Goal: Information Seeking & Learning: Compare options

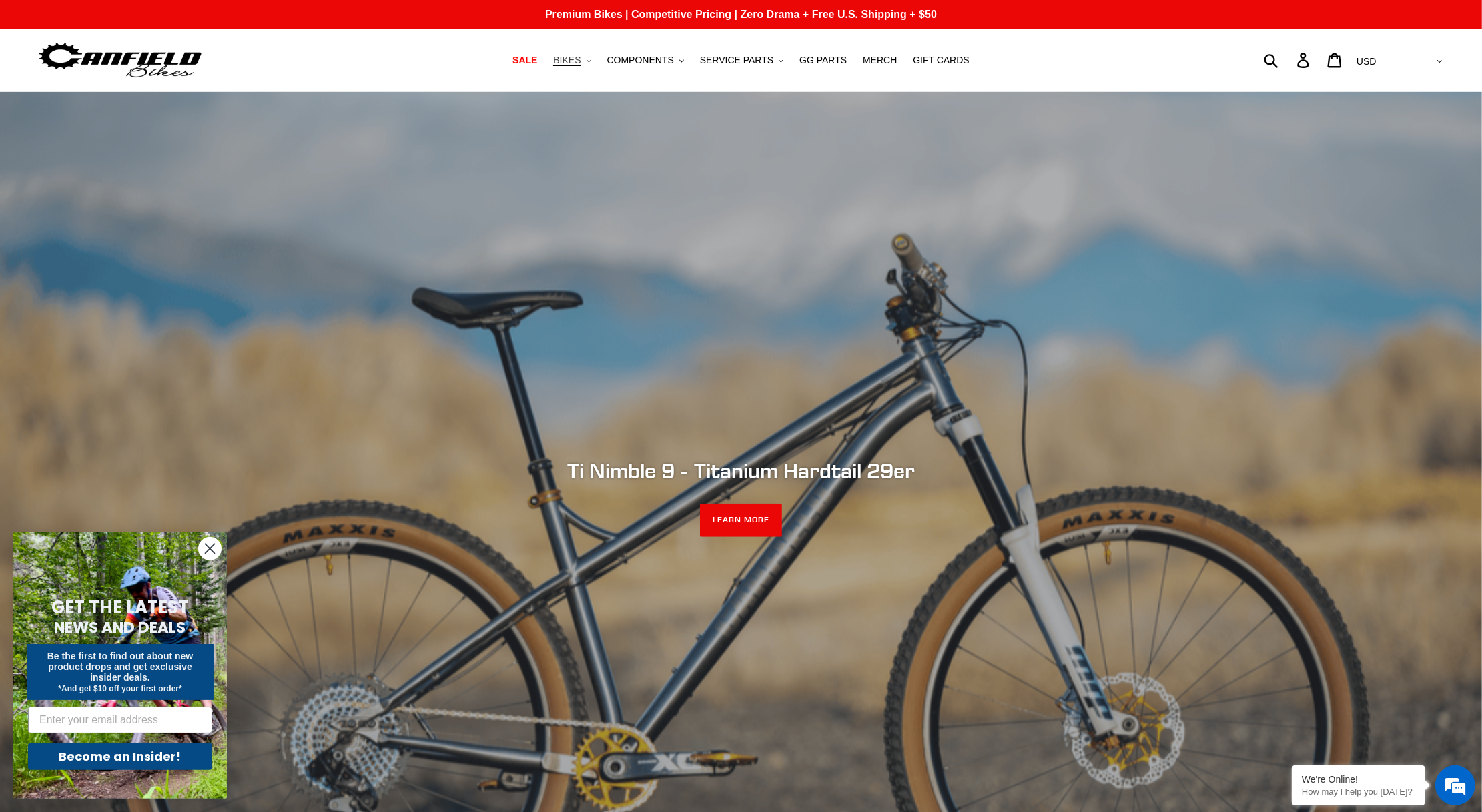
click at [570, 61] on span "BIKES" at bounding box center [567, 60] width 27 height 11
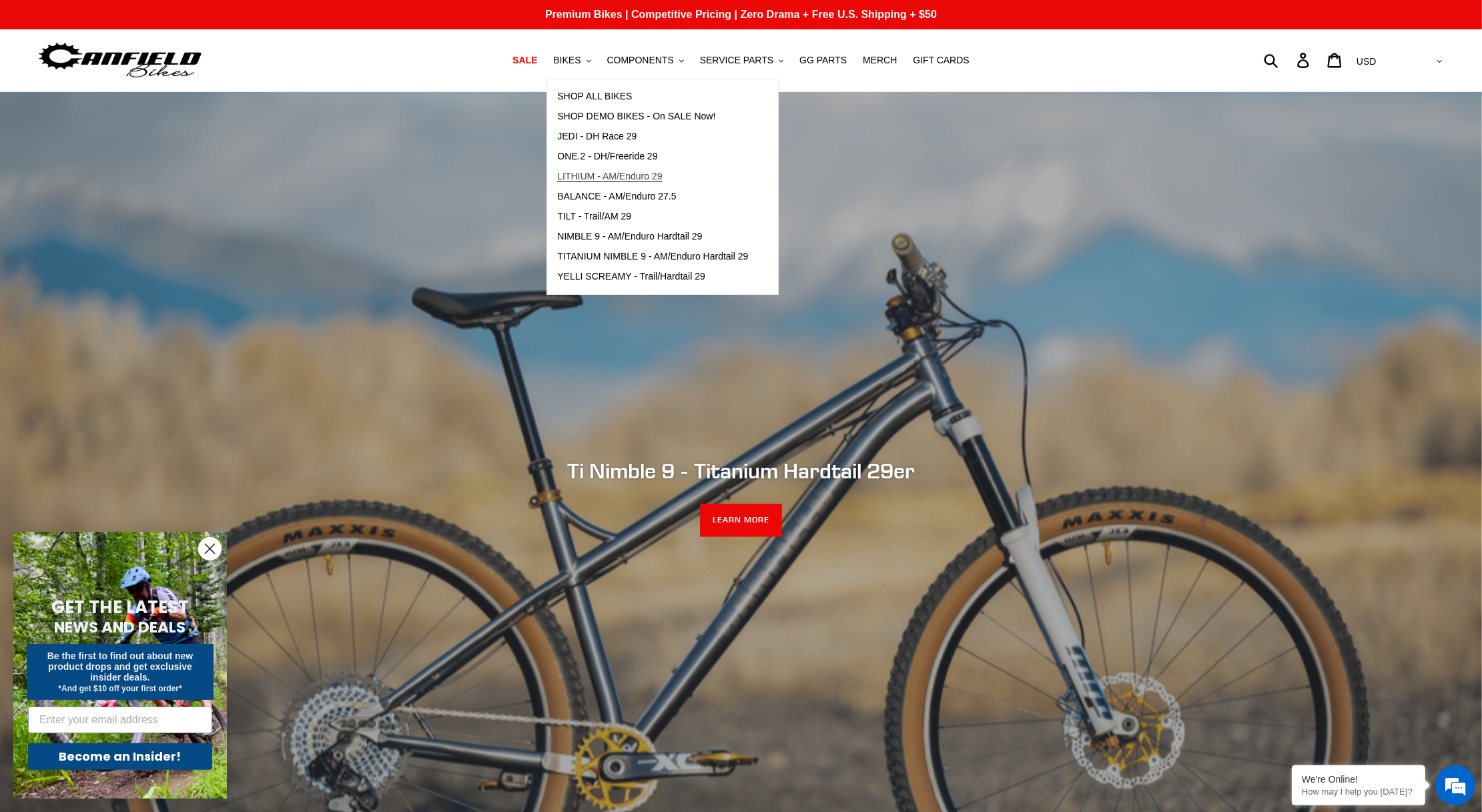
click at [582, 174] on span "LITHIUM - AM/Enduro 29" at bounding box center [610, 176] width 104 height 11
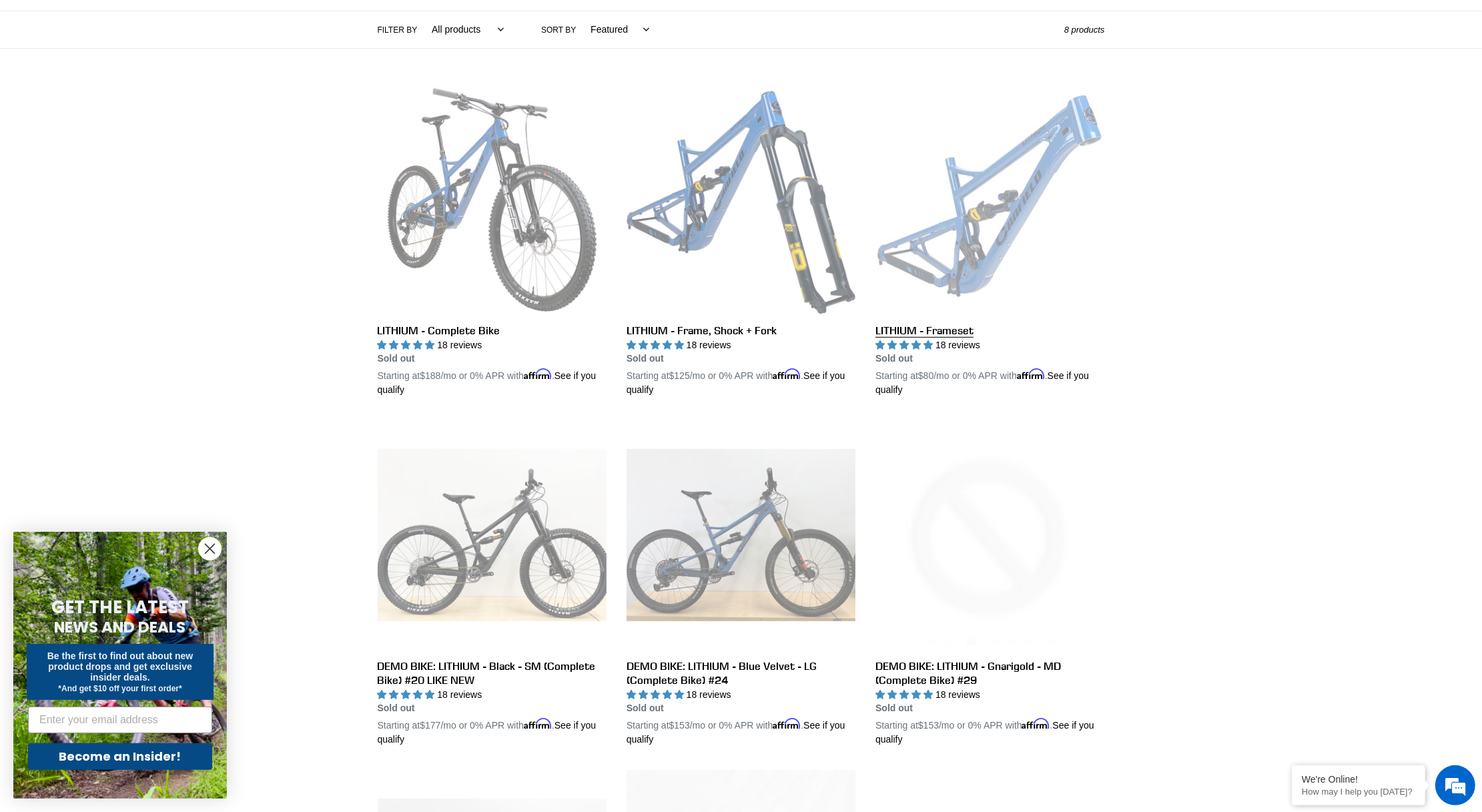
click at [959, 183] on link "LITHIUM - Frameset" at bounding box center [990, 241] width 229 height 312
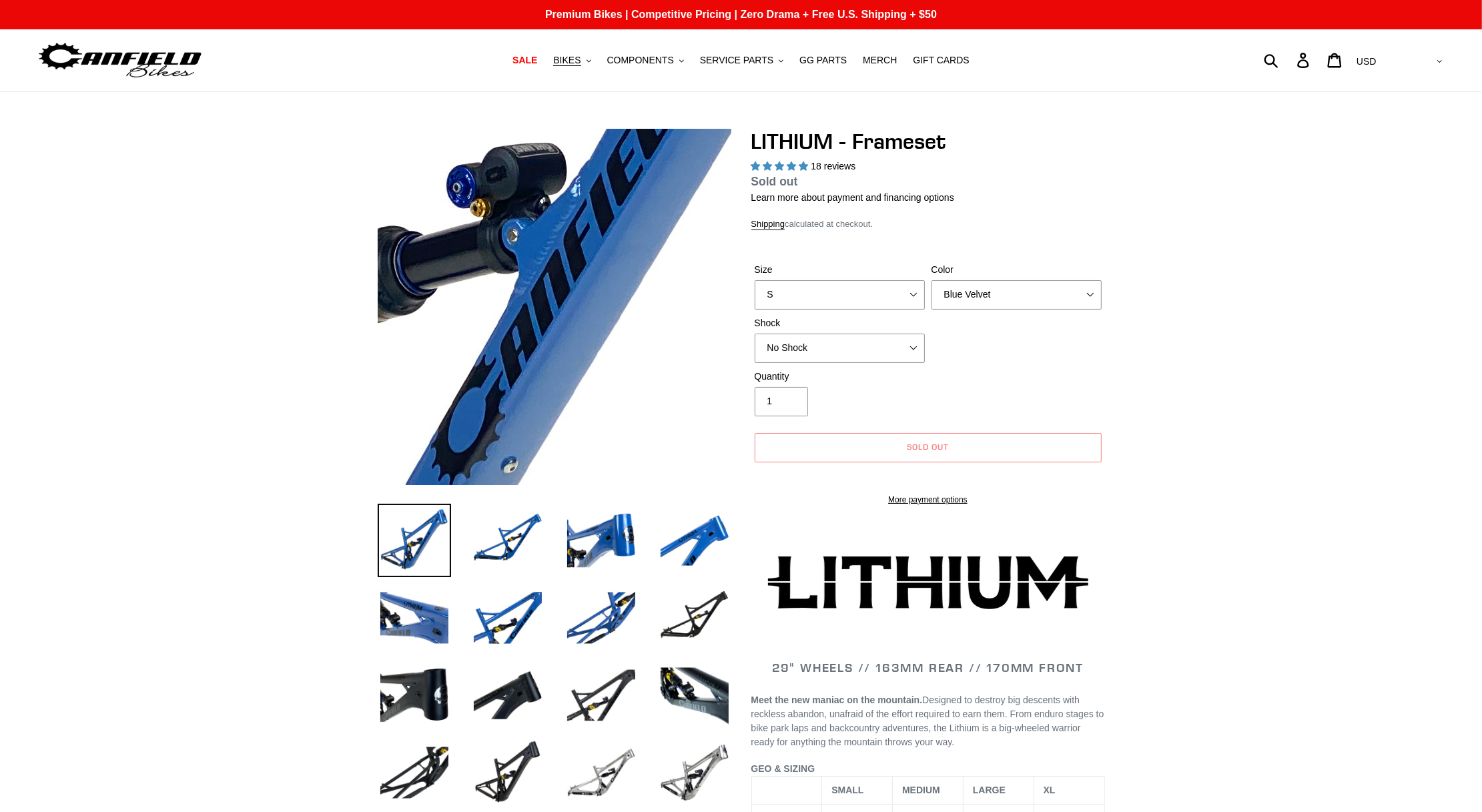
select select "highest-rating"
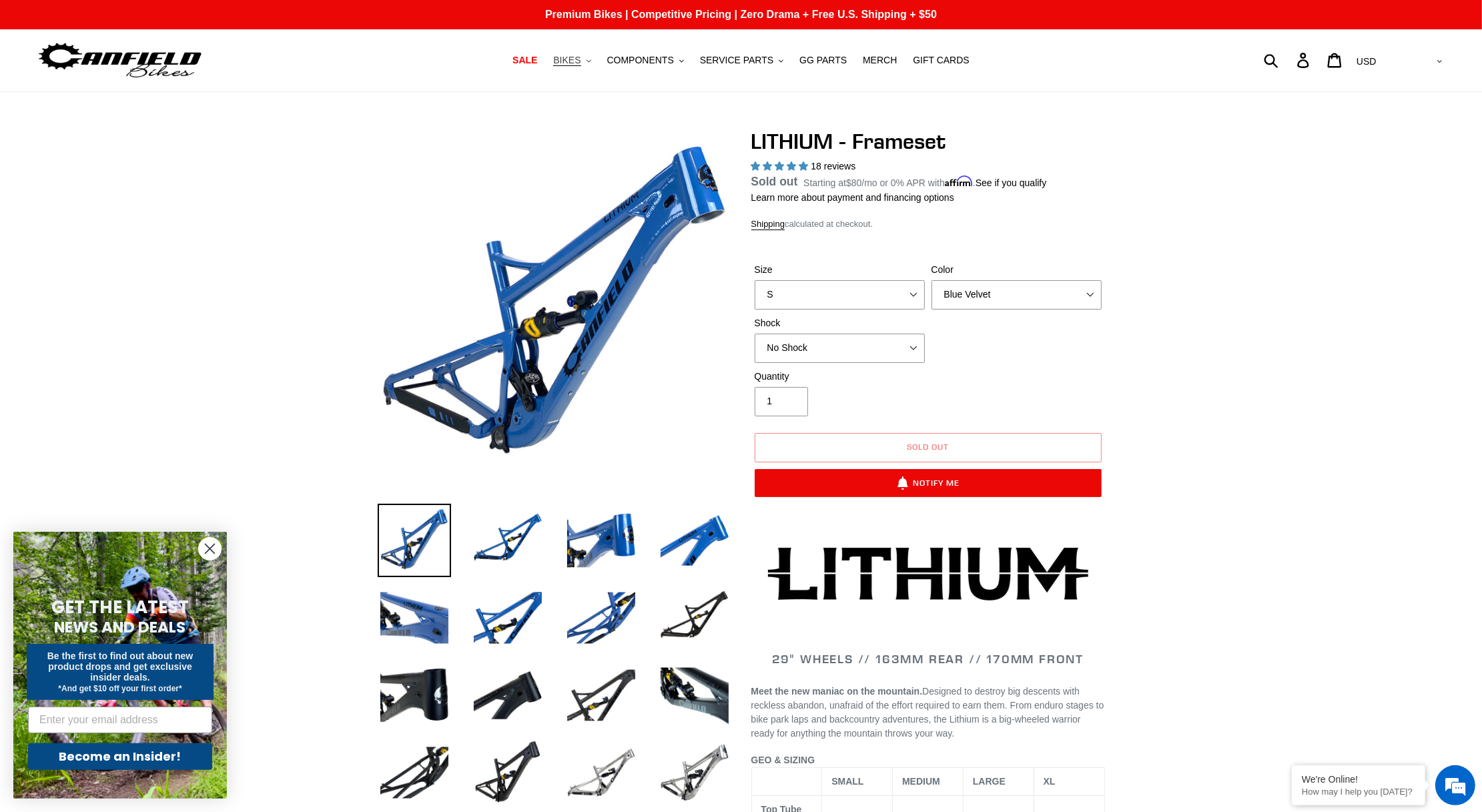
click at [573, 62] on span "BIKES" at bounding box center [567, 60] width 27 height 11
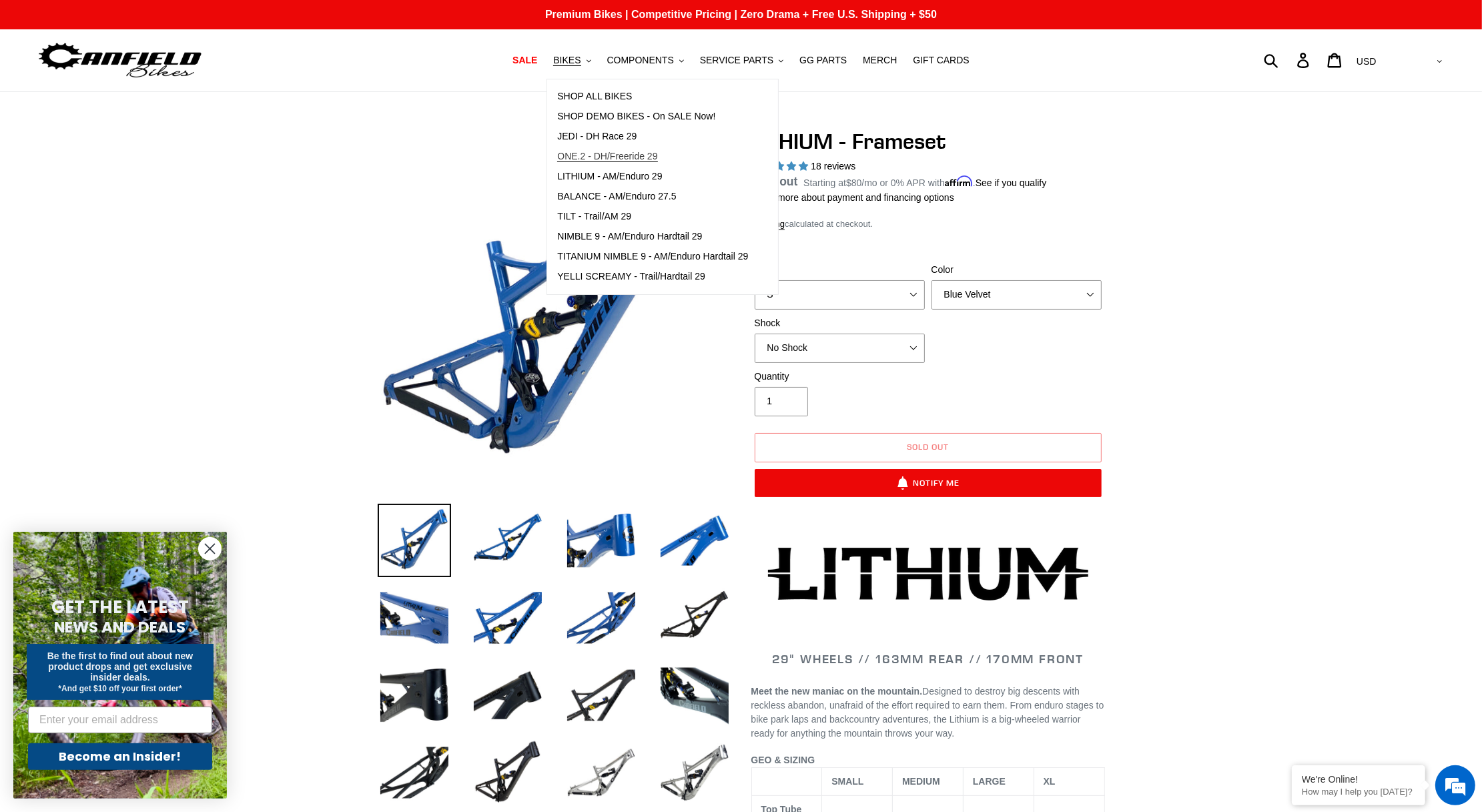
click at [584, 151] on span "ONE.2 - DH/Freeride 29" at bounding box center [607, 156] width 100 height 11
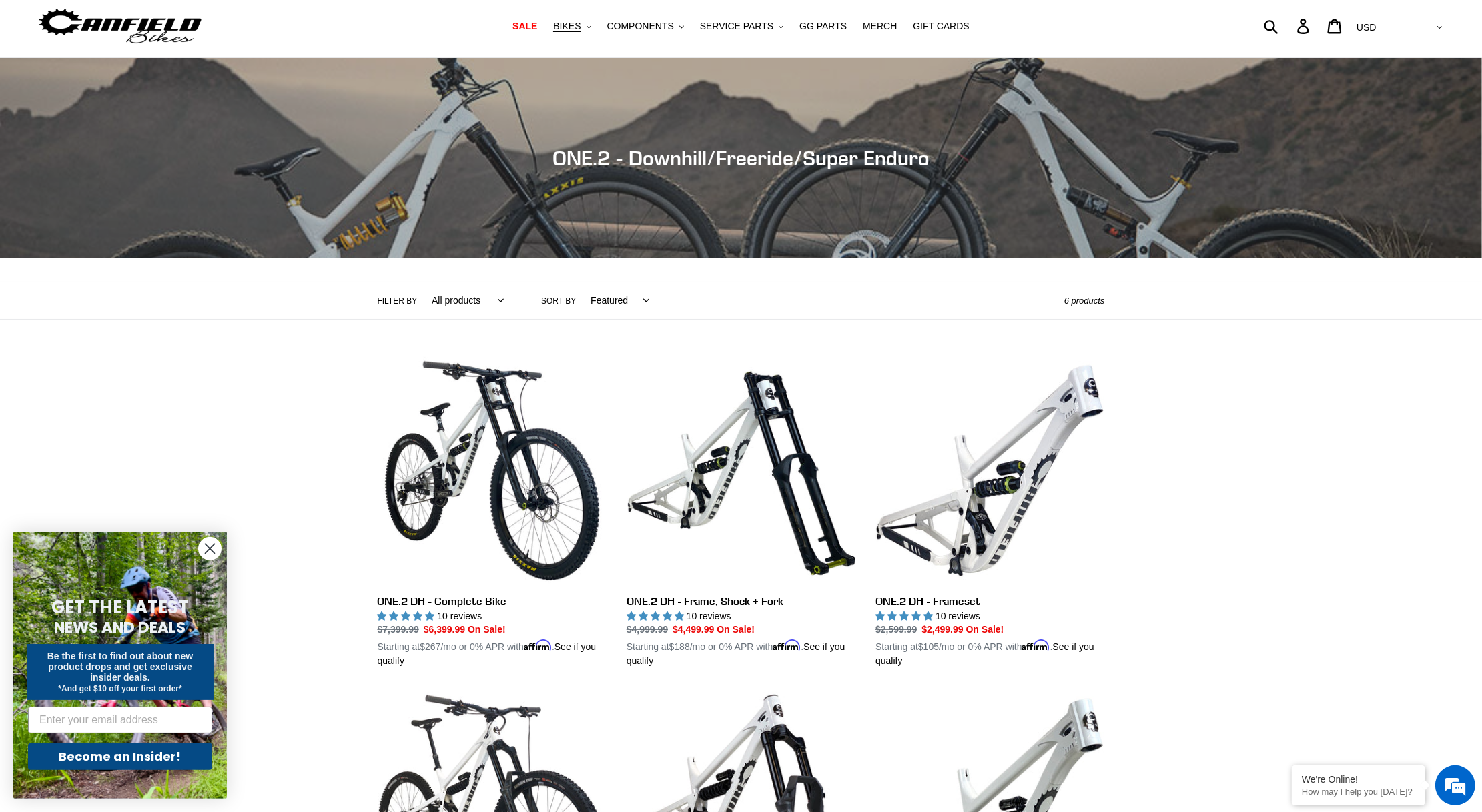
scroll to position [32, 0]
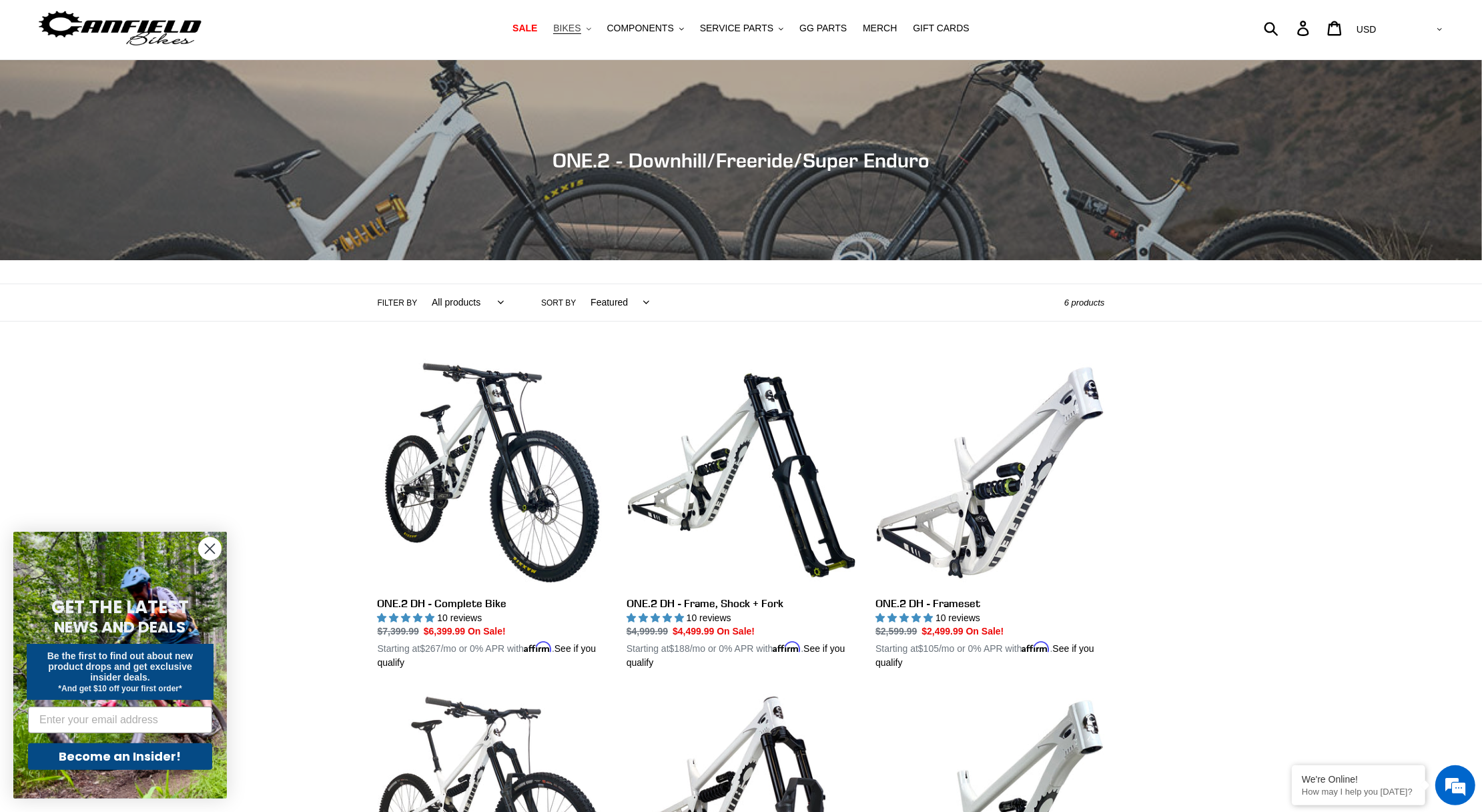
click at [572, 29] on span "BIKES" at bounding box center [567, 28] width 27 height 11
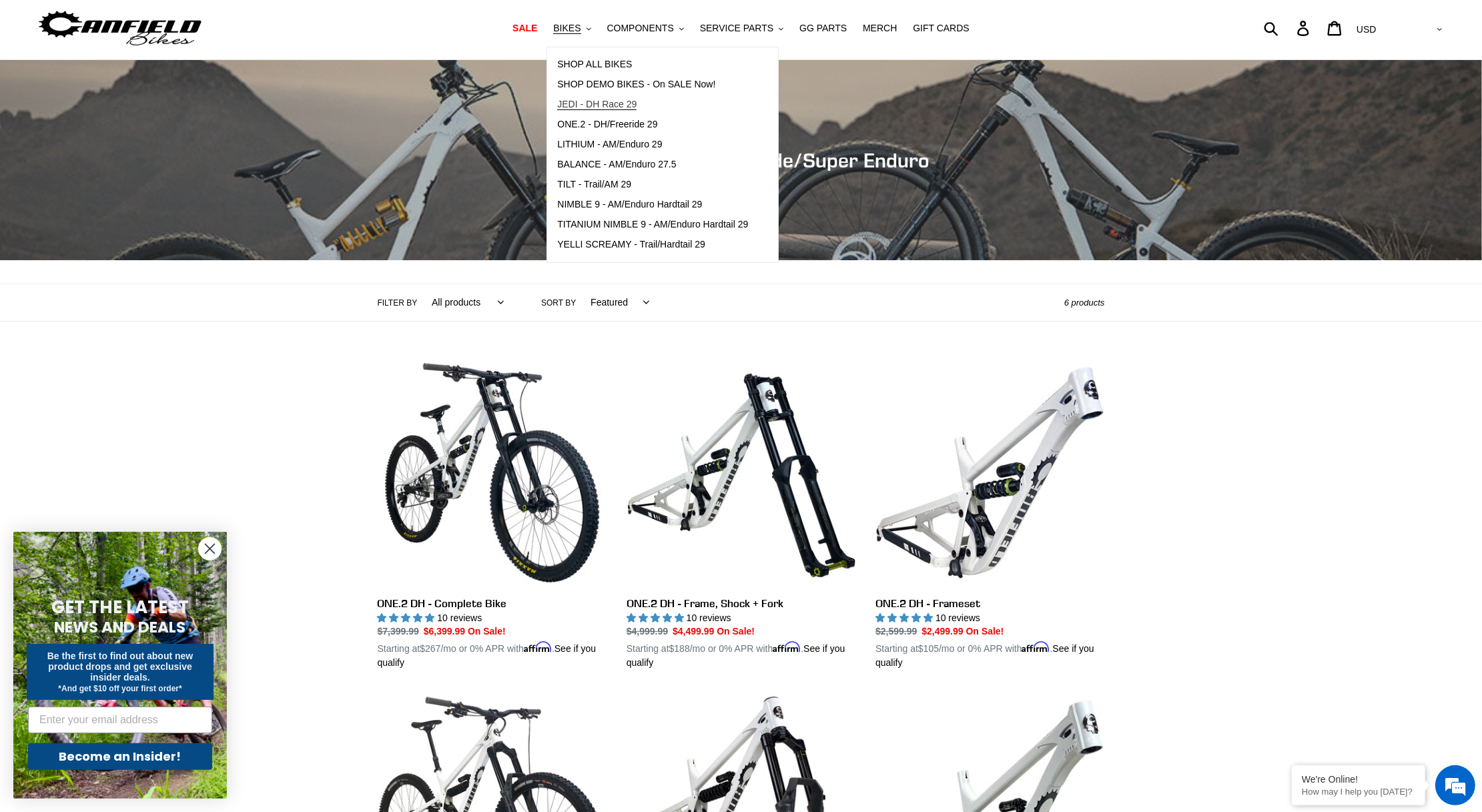
click at [593, 102] on span "JEDI - DH Race 29" at bounding box center [597, 103] width 80 height 11
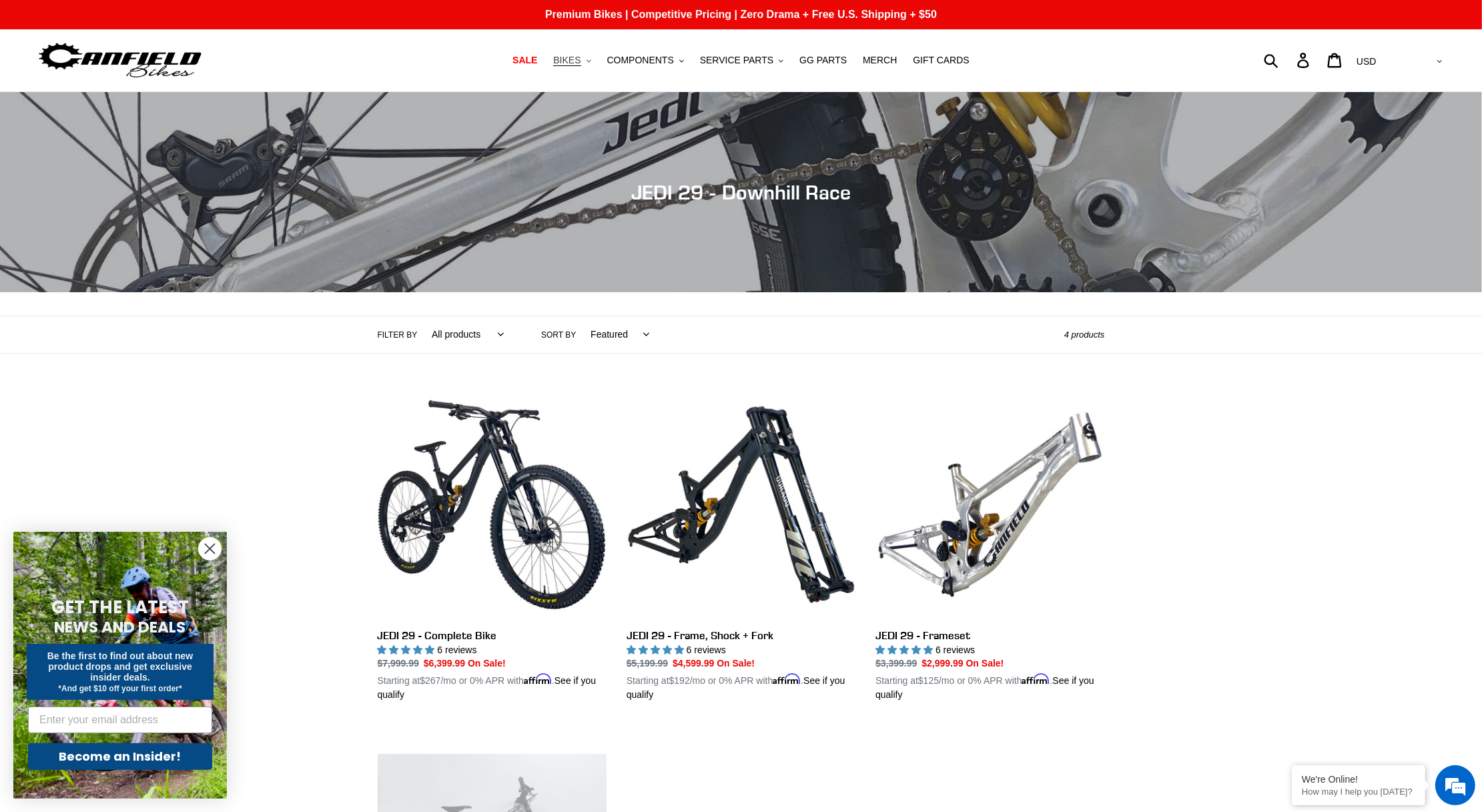
click at [565, 59] on span "BIKES" at bounding box center [567, 60] width 27 height 11
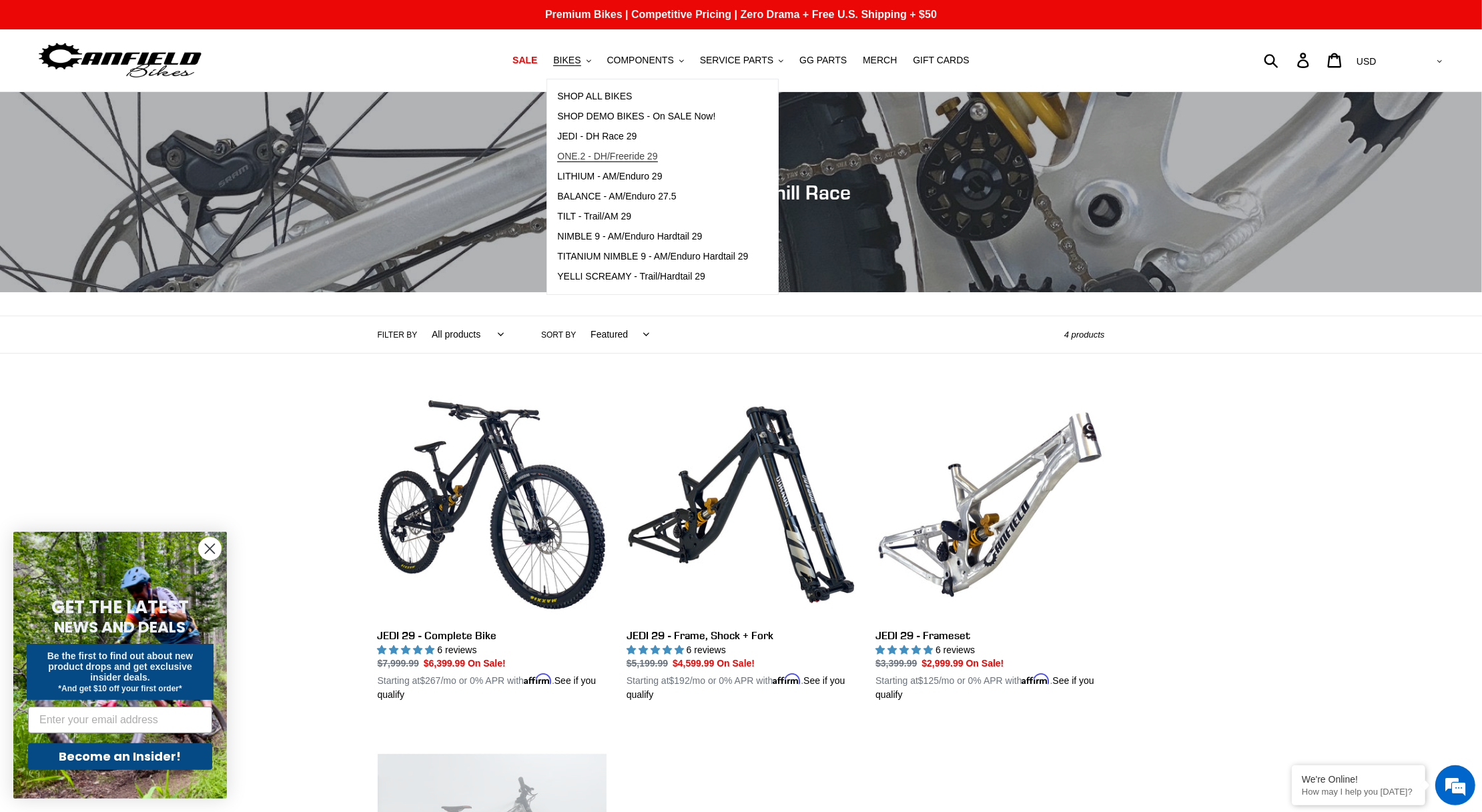
click at [589, 153] on span "ONE.2 - DH/Freeride 29" at bounding box center [607, 156] width 100 height 11
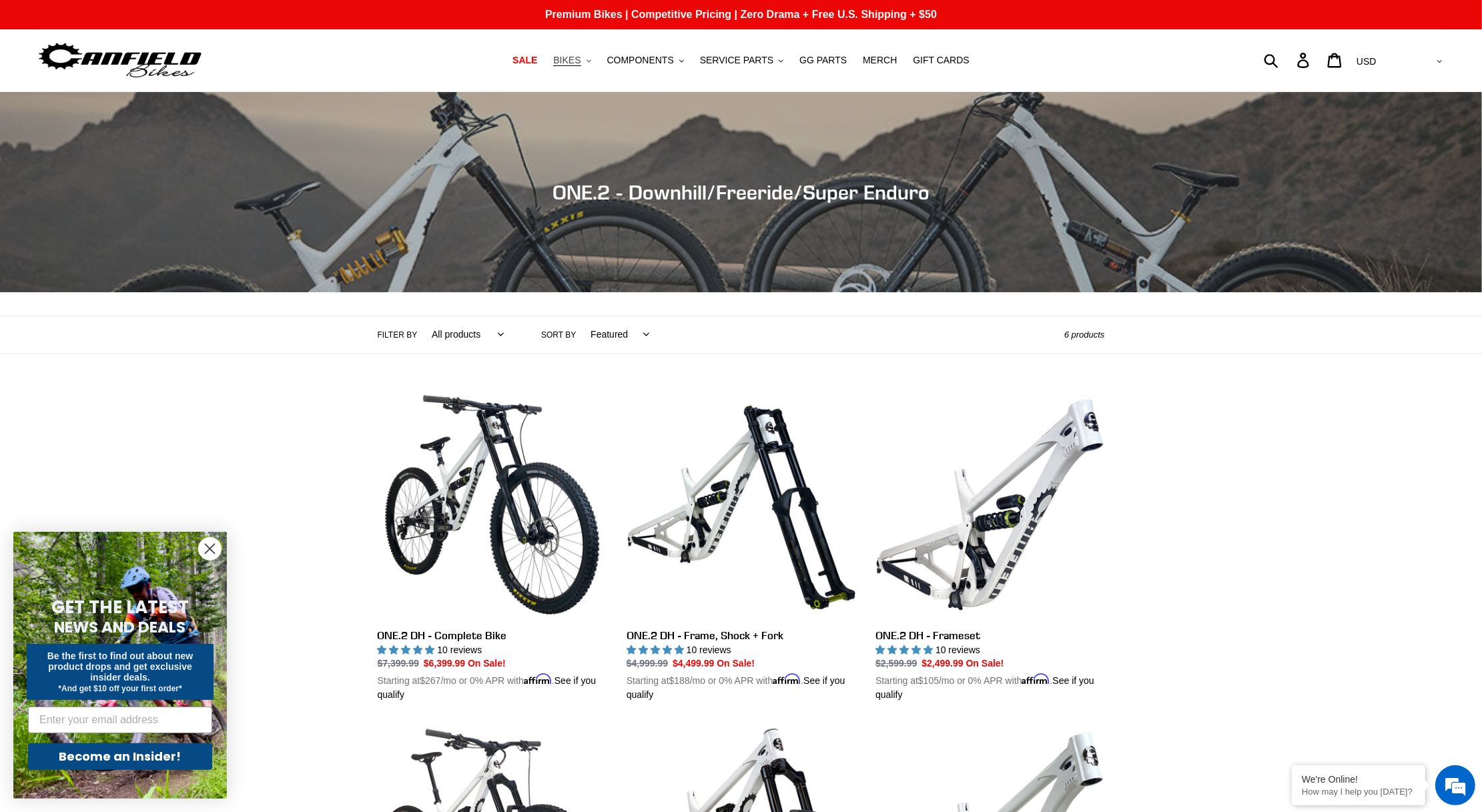
click at [573, 56] on span "BIKES" at bounding box center [567, 60] width 27 height 11
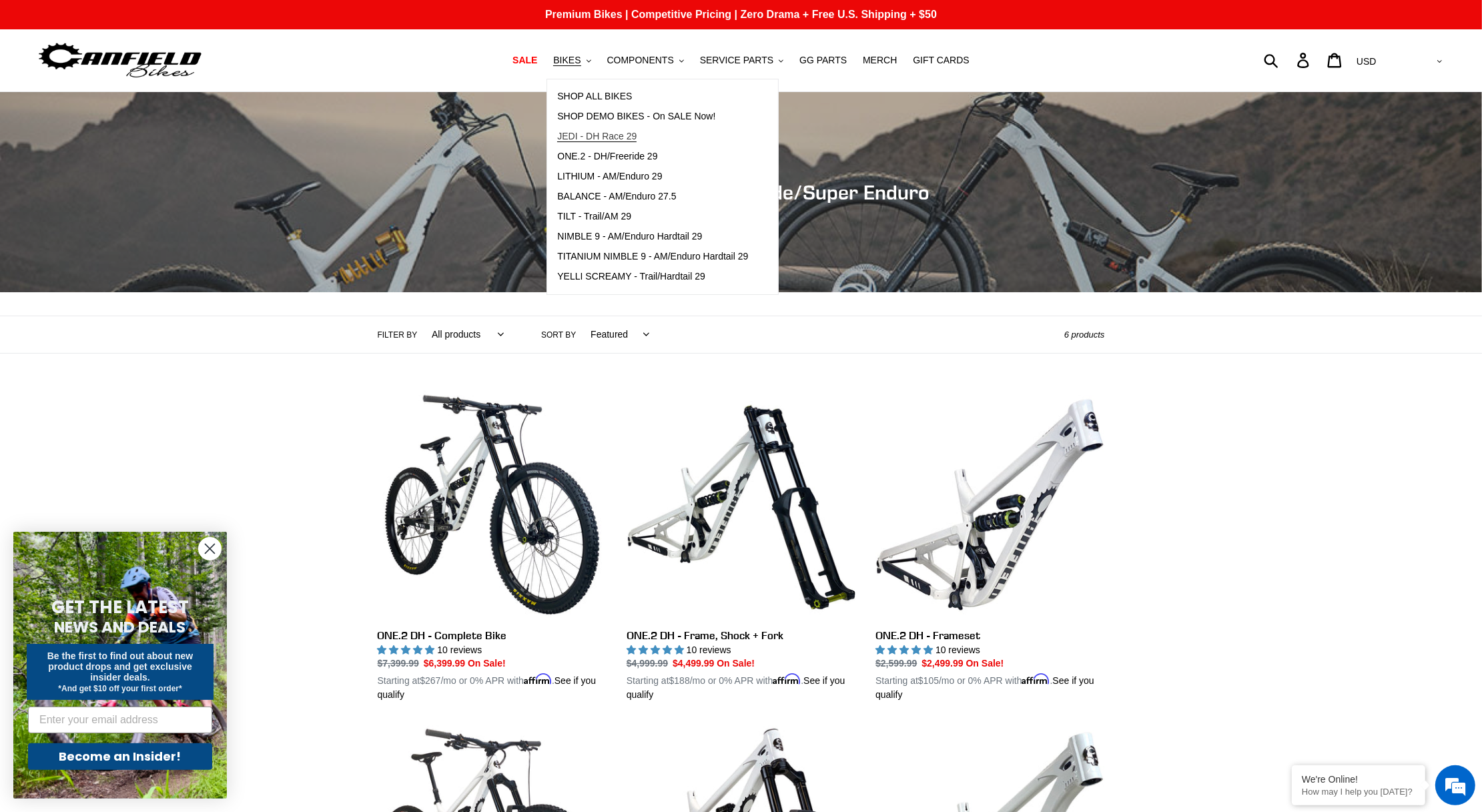
click at [578, 132] on span "JEDI - DH Race 29" at bounding box center [597, 136] width 80 height 11
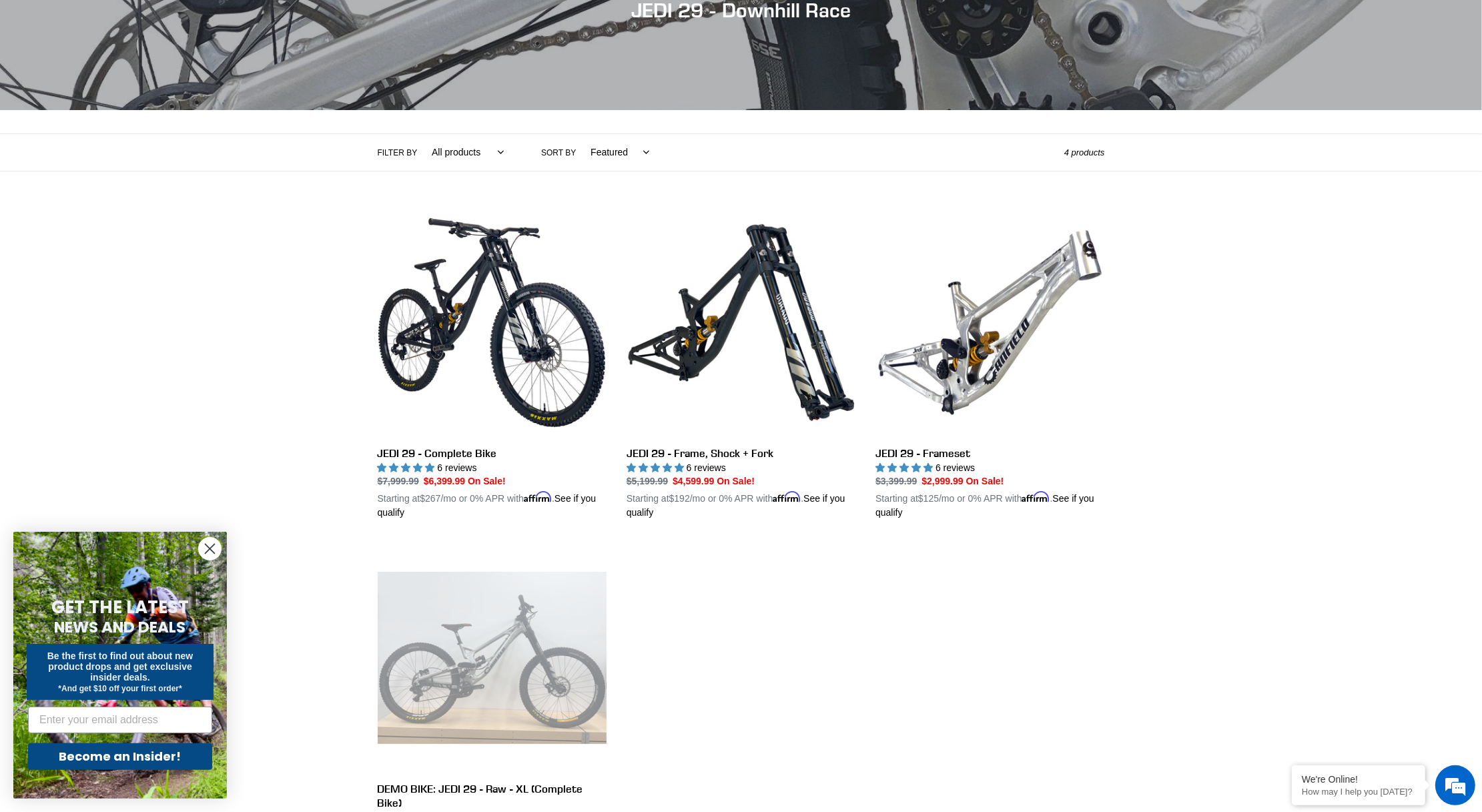
scroll to position [159, 0]
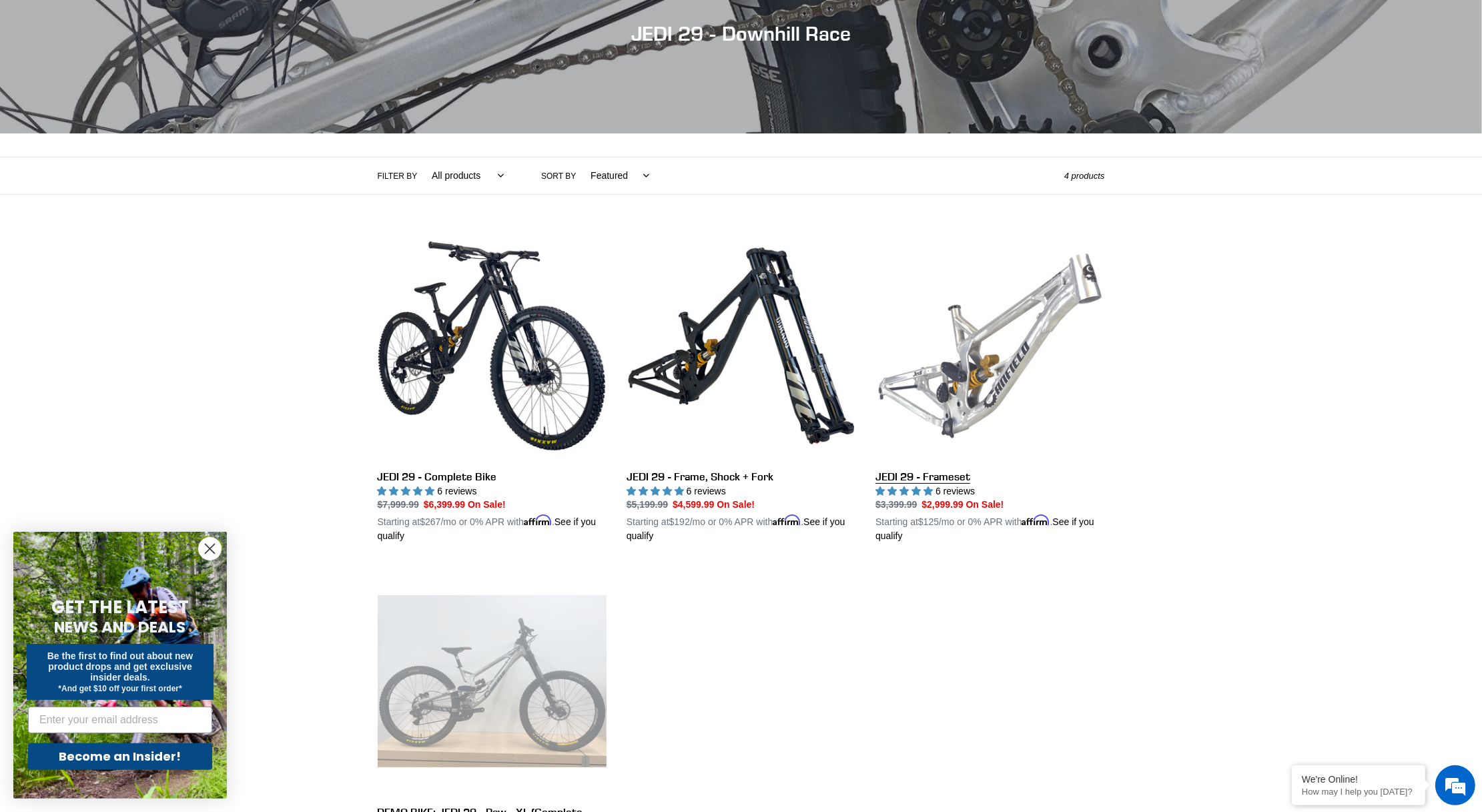
click at [983, 352] on link "JEDI 29 - Frameset" at bounding box center [990, 387] width 229 height 312
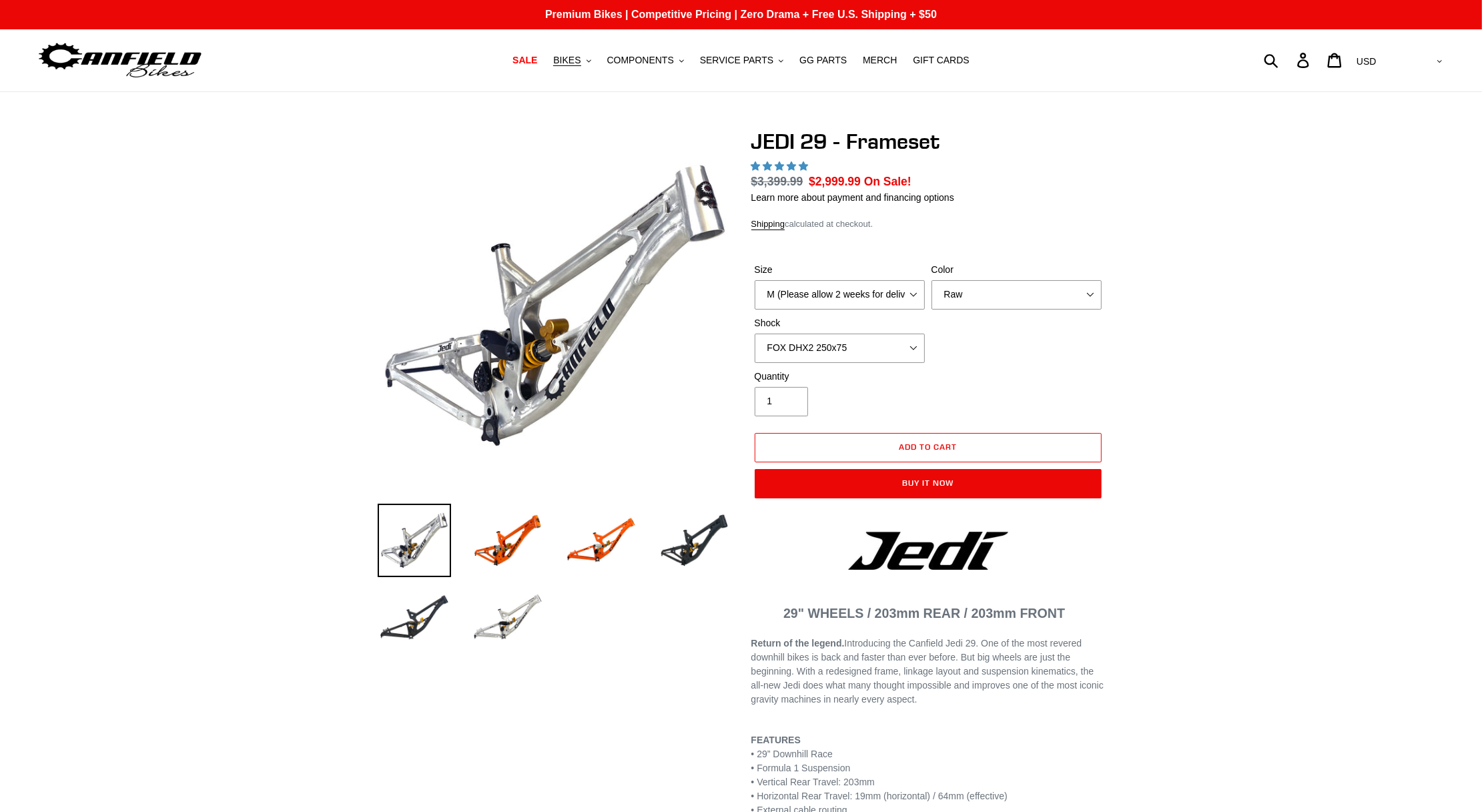
select select "highest-rating"
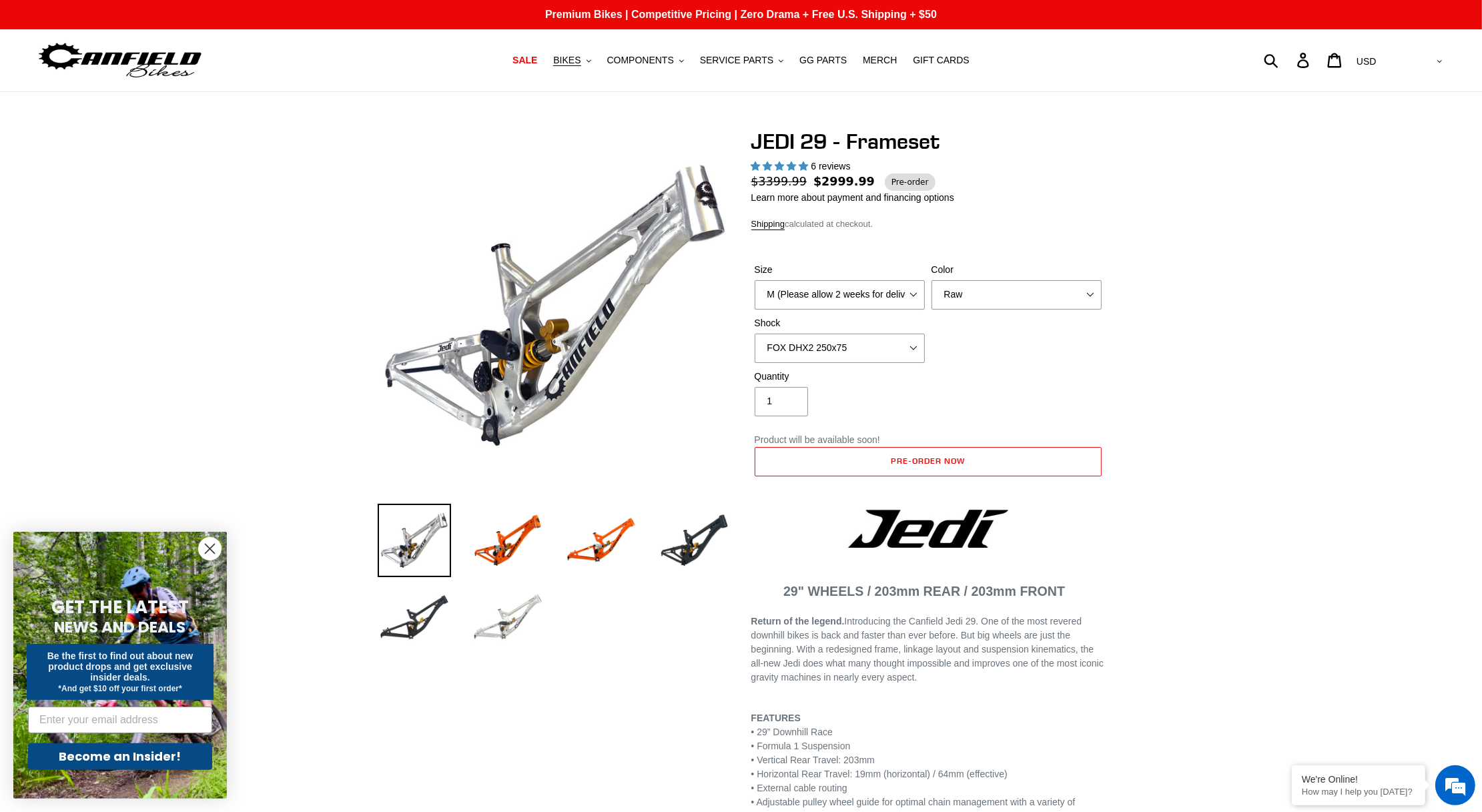
click at [526, 603] on img at bounding box center [508, 618] width 74 height 74
